Goal: Information Seeking & Learning: Learn about a topic

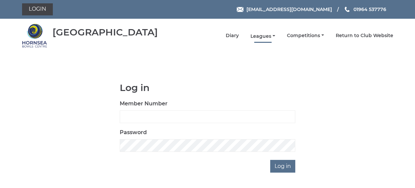
click at [264, 35] on link "Leagues" at bounding box center [262, 36] width 25 height 6
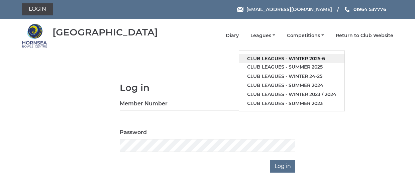
click at [299, 57] on link "Club leagues - Winter 2025-6" at bounding box center [291, 58] width 105 height 9
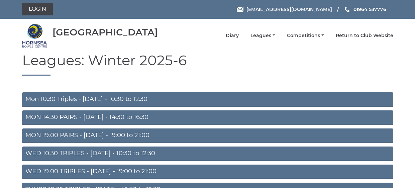
click at [140, 118] on link "MON 14.30 PAIRS - Monday - 14:30 to 16:30" at bounding box center [207, 117] width 371 height 15
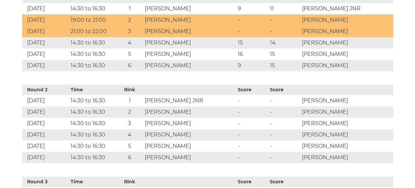
scroll to position [352, 0]
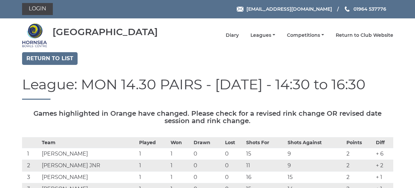
scroll to position [0, 0]
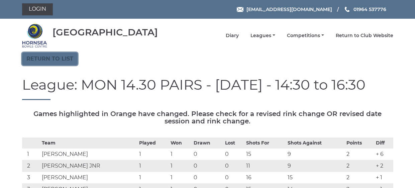
click at [62, 59] on link "Return to list" at bounding box center [49, 58] width 55 height 13
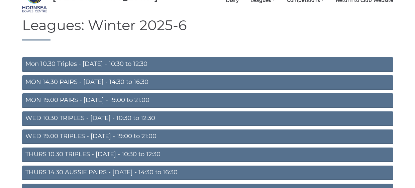
scroll to position [36, 0]
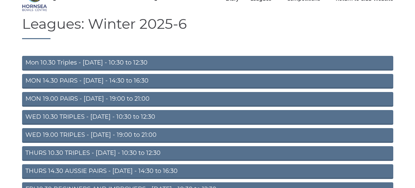
click at [200, 134] on link "WED 19.00 TRIPLES - [DATE] - 19:00 to 21:00" at bounding box center [207, 135] width 371 height 15
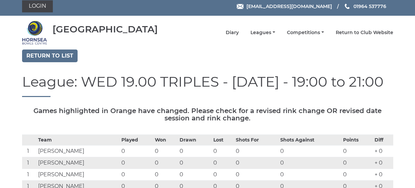
scroll to position [2, 0]
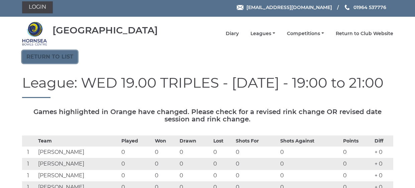
click at [68, 57] on link "Return to list" at bounding box center [49, 56] width 55 height 13
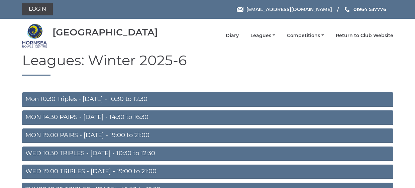
click at [90, 135] on link "MON 19.00 PAIRS - Monday - 19:00 to 21:00" at bounding box center [207, 135] width 371 height 15
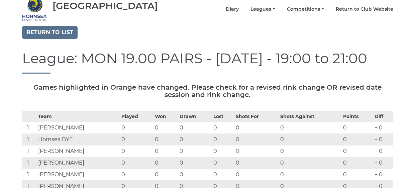
scroll to position [25, 0]
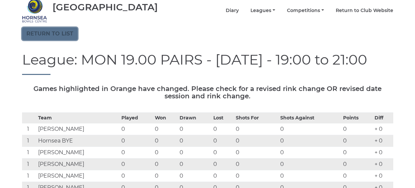
click at [70, 35] on link "Return to list" at bounding box center [49, 33] width 55 height 13
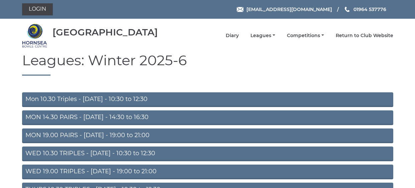
click at [121, 97] on link "Mon 10.30 Triples - [DATE] - 10:30 to 12:30" at bounding box center [207, 99] width 371 height 15
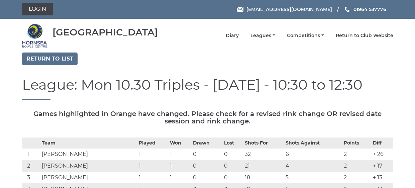
click at [90, 3] on div "Login [EMAIL_ADDRESS][DOMAIN_NAME] 01964 537776" at bounding box center [207, 9] width 381 height 19
